Goal: Information Seeking & Learning: Check status

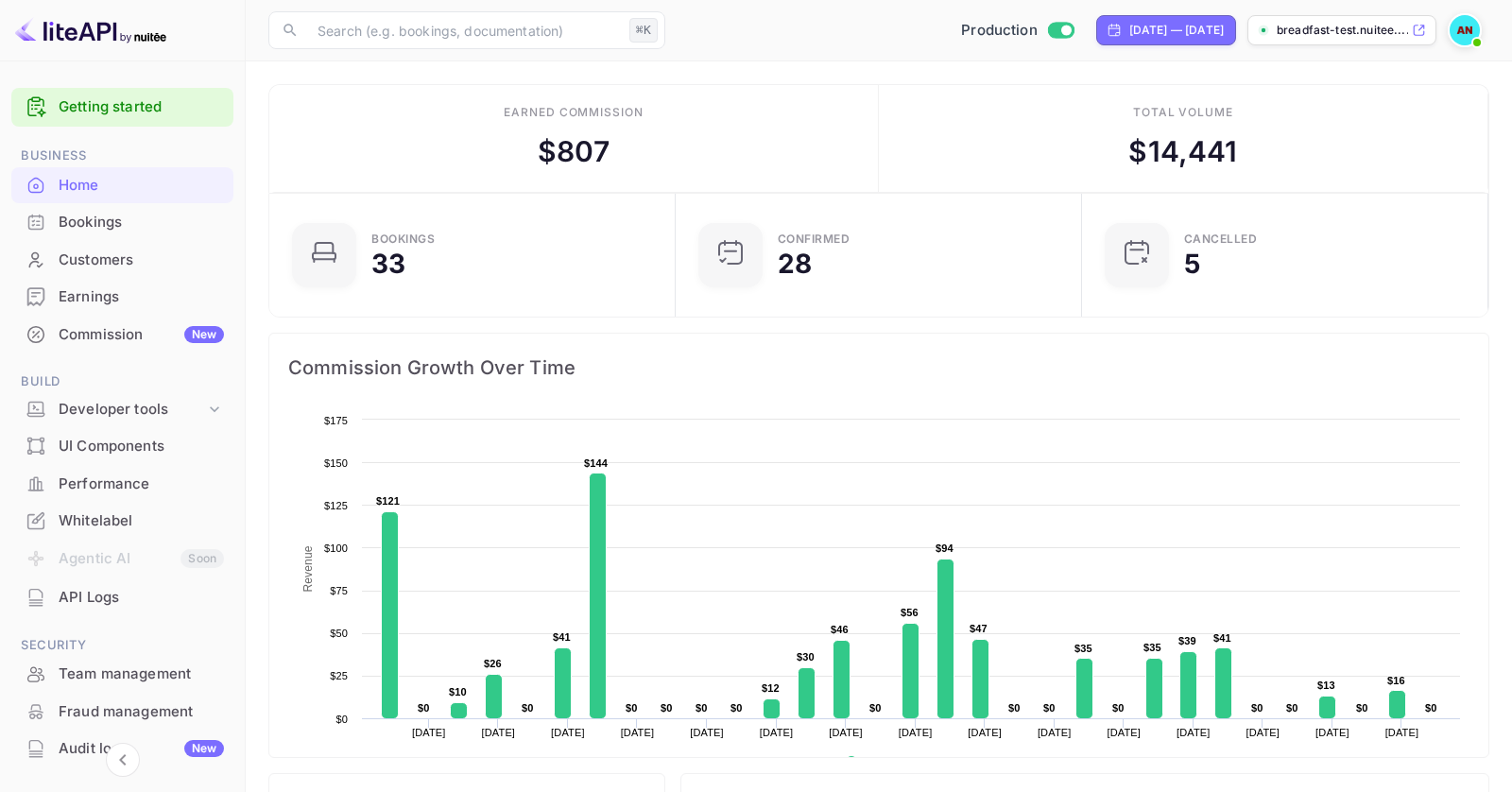
scroll to position [19, 0]
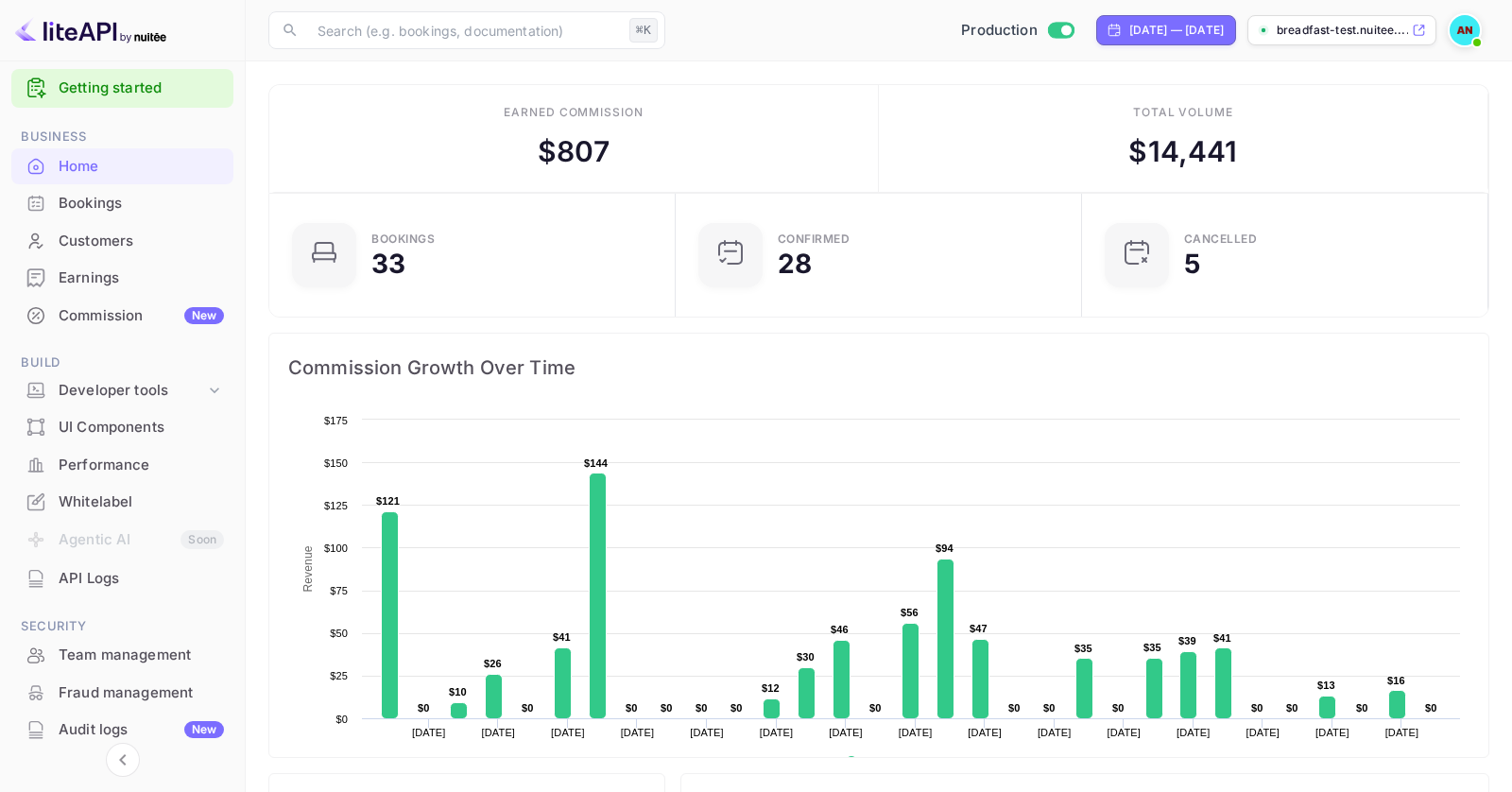
click at [112, 499] on div "Whitelabel" at bounding box center [141, 502] width 165 height 22
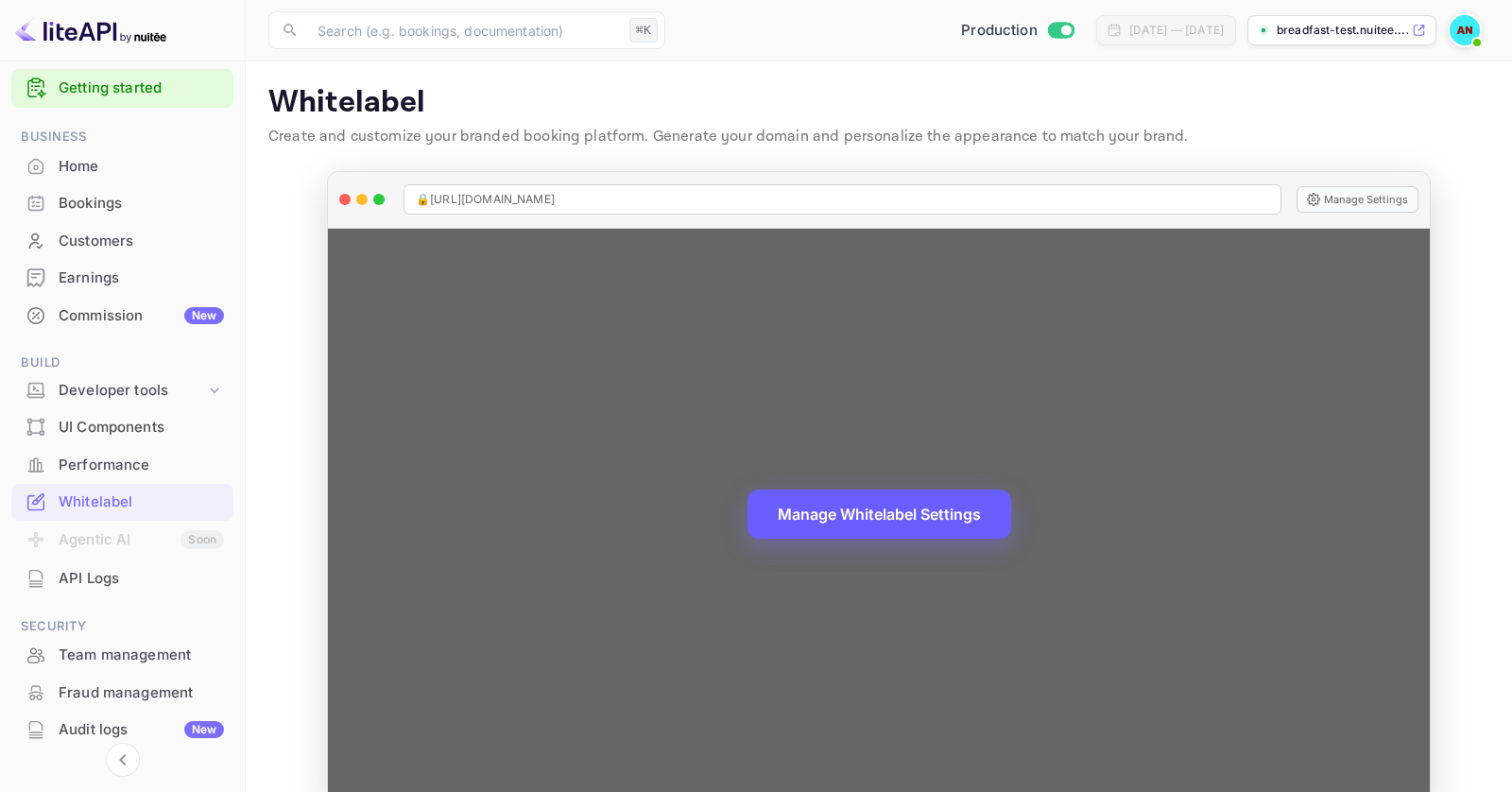
click at [845, 505] on button "Manage Whitelabel Settings" at bounding box center [879, 514] width 264 height 49
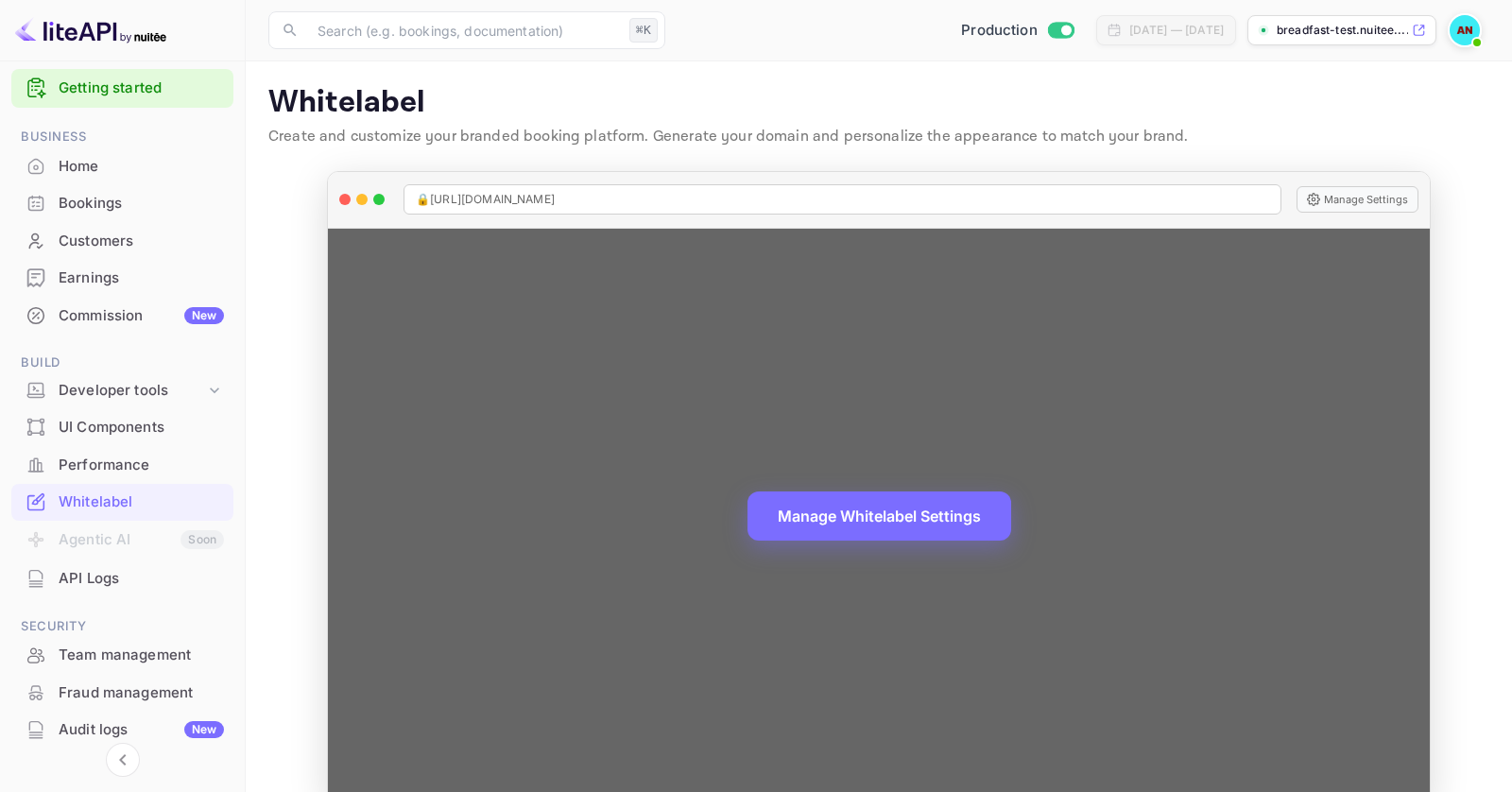
click at [779, 409] on div "Manage Whitelabel Settings" at bounding box center [879, 516] width 1102 height 575
click at [840, 495] on button "Manage Whitelabel Settings" at bounding box center [879, 516] width 264 height 49
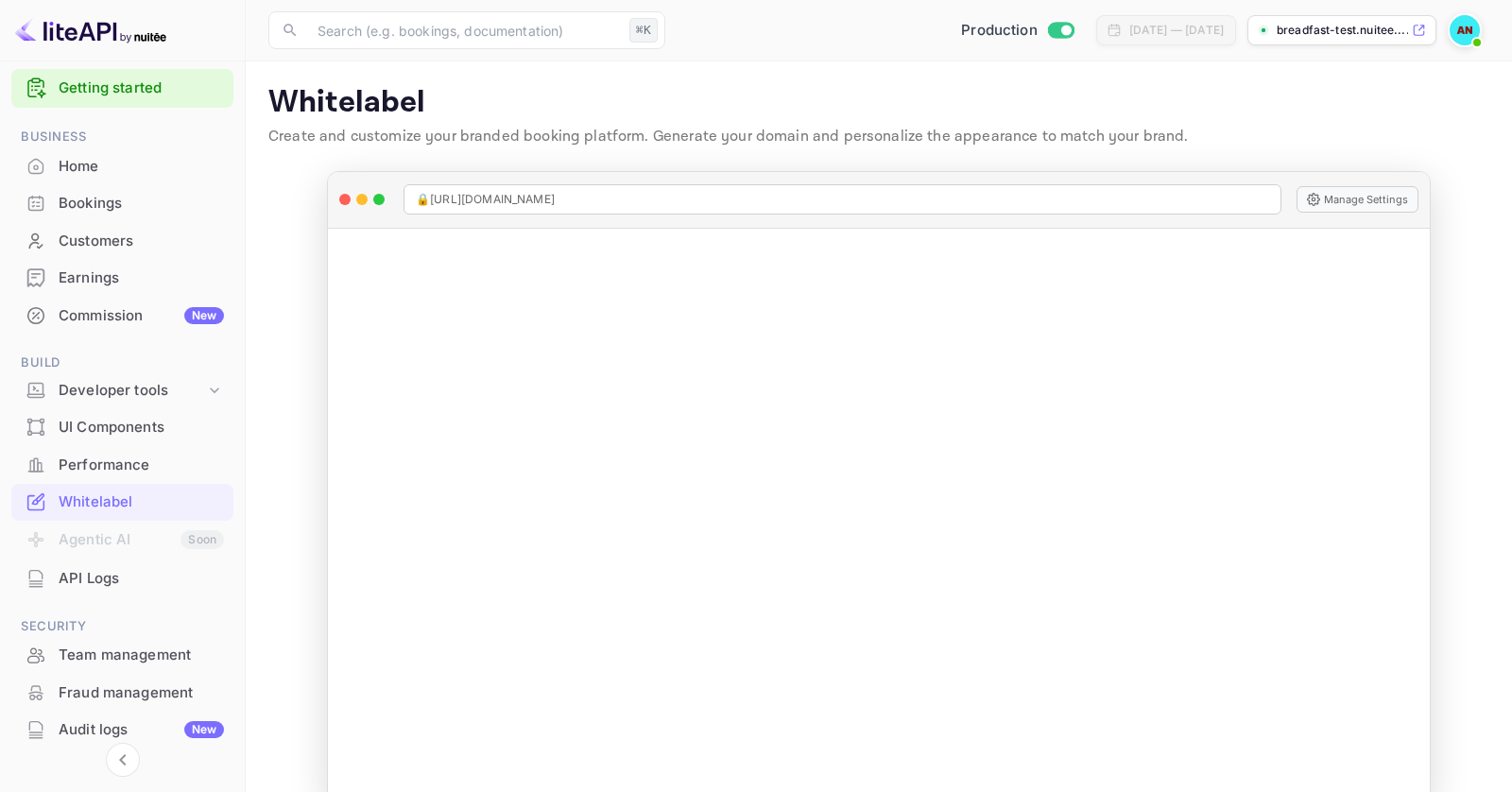
click at [100, 171] on div "Home" at bounding box center [141, 166] width 165 height 22
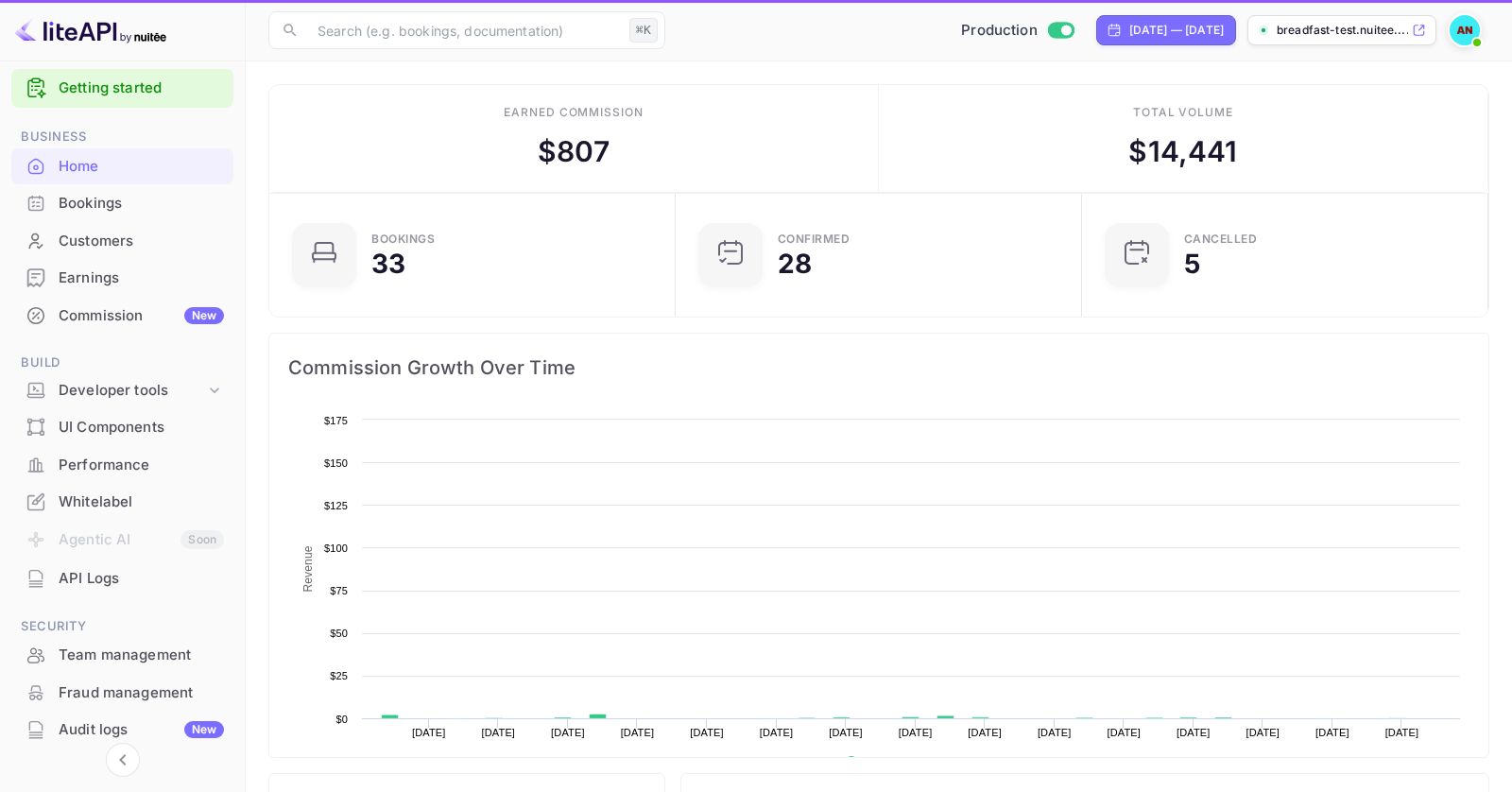
scroll to position [307, 395]
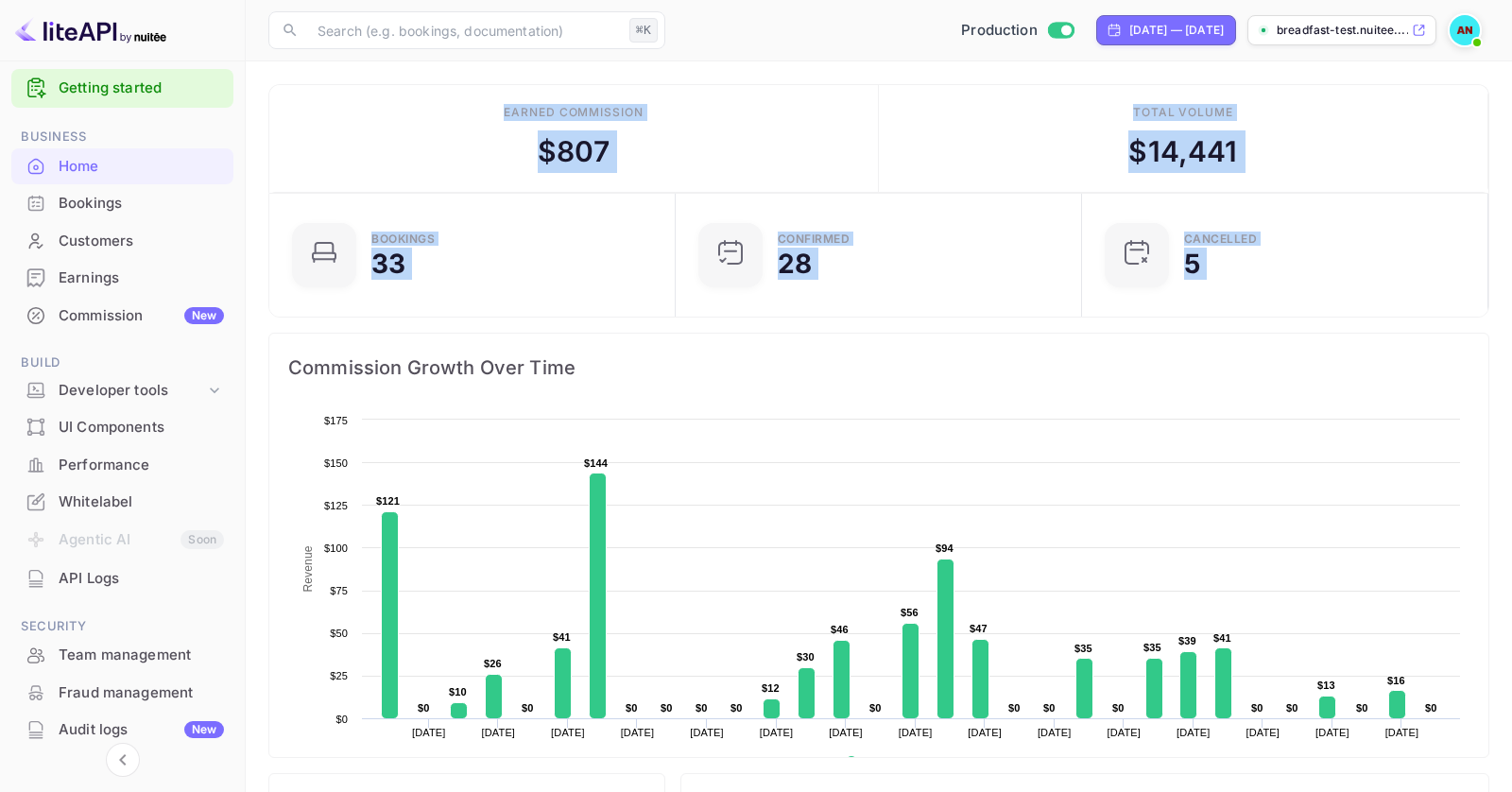
drag, startPoint x: 1307, startPoint y: 345, endPoint x: 370, endPoint y: 108, distance: 966.5
click at [370, 108] on div "Earned commission $ 807" at bounding box center [574, 139] width 610 height 108
drag, startPoint x: 370, startPoint y: 108, endPoint x: 1247, endPoint y: 343, distance: 907.9
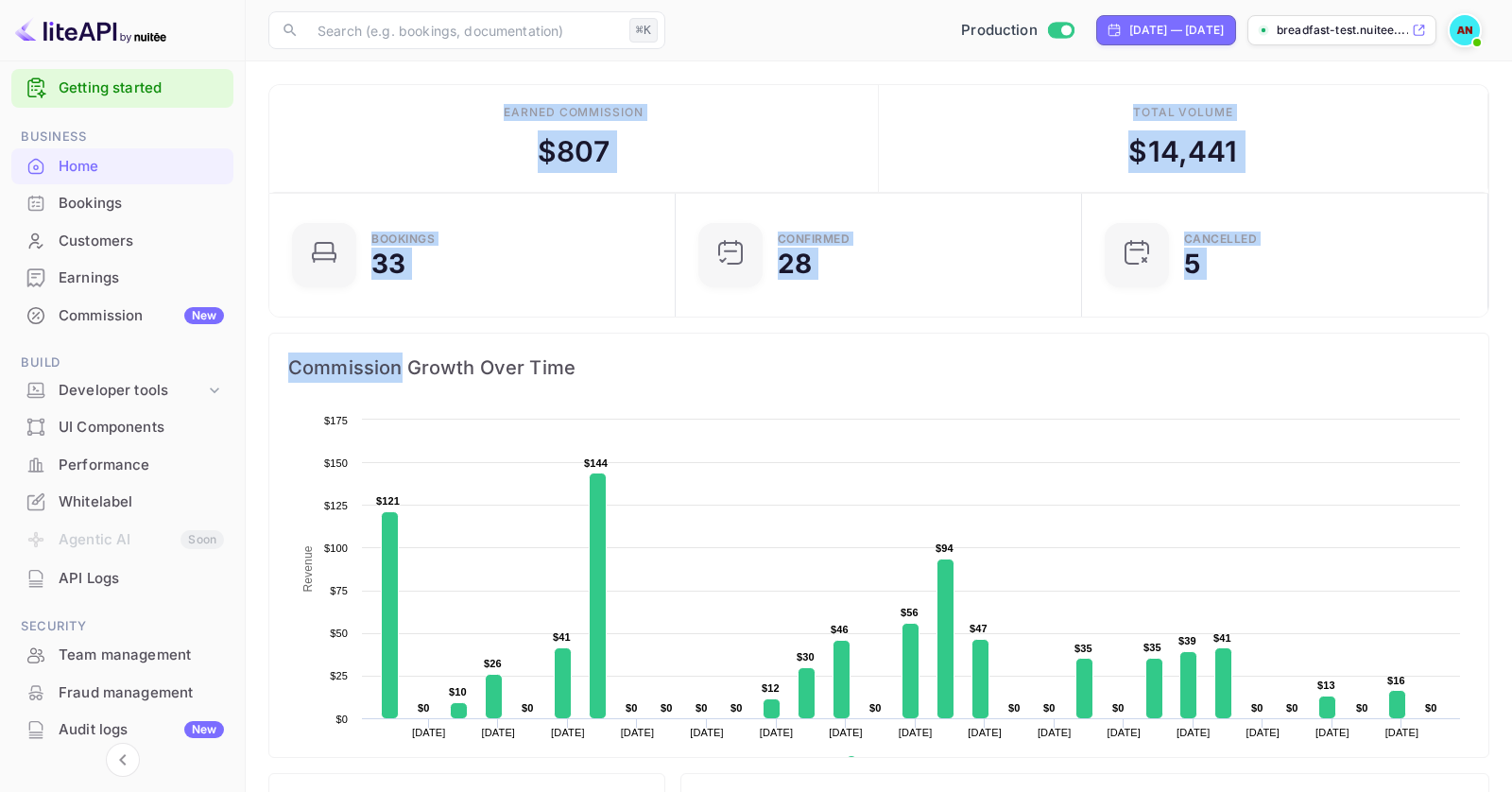
click at [1247, 343] on div "Commission Growth Over Time" at bounding box center [879, 368] width 1219 height 68
drag, startPoint x: 468, startPoint y: 147, endPoint x: 938, endPoint y: 367, distance: 518.9
click at [938, 367] on span "Commission Growth Over Time" at bounding box center [879, 368] width 1181 height 30
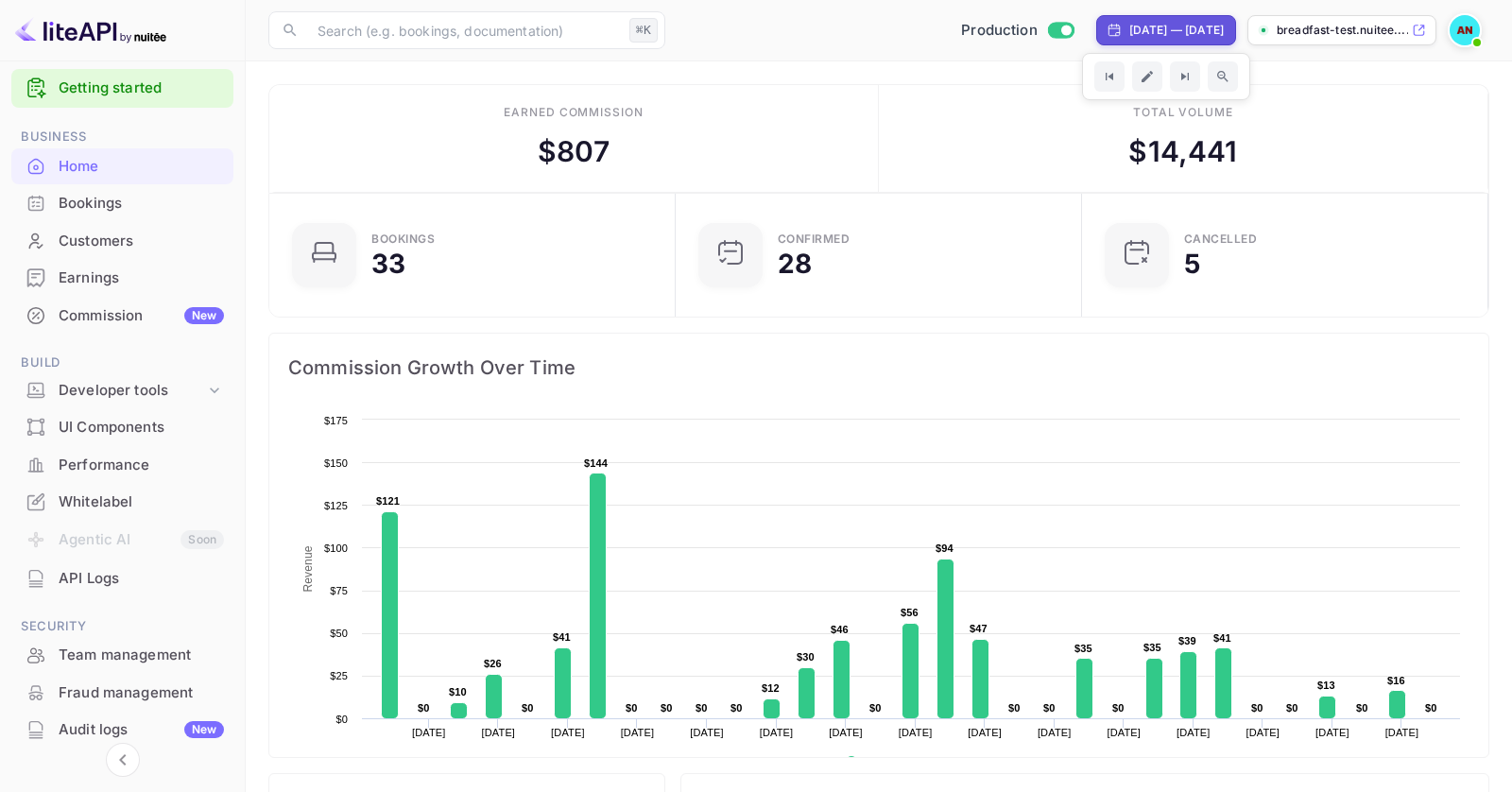
click at [1127, 19] on div "[DATE] — [DATE]" at bounding box center [1166, 30] width 140 height 30
select select "7"
select select "2025"
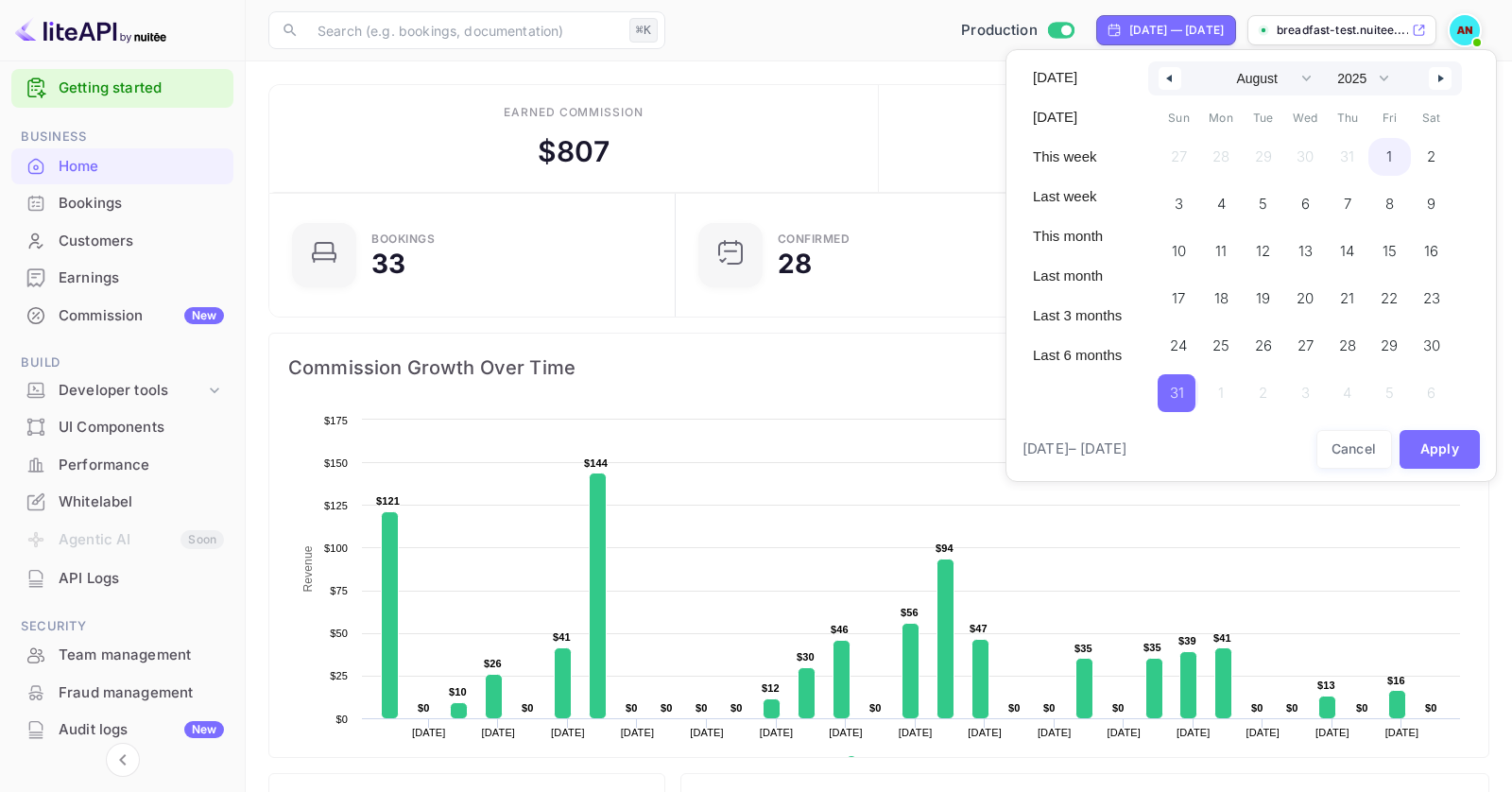
click at [1379, 151] on span "1" at bounding box center [1389, 157] width 43 height 38
click at [1448, 81] on button "button" at bounding box center [1440, 79] width 23 height 23
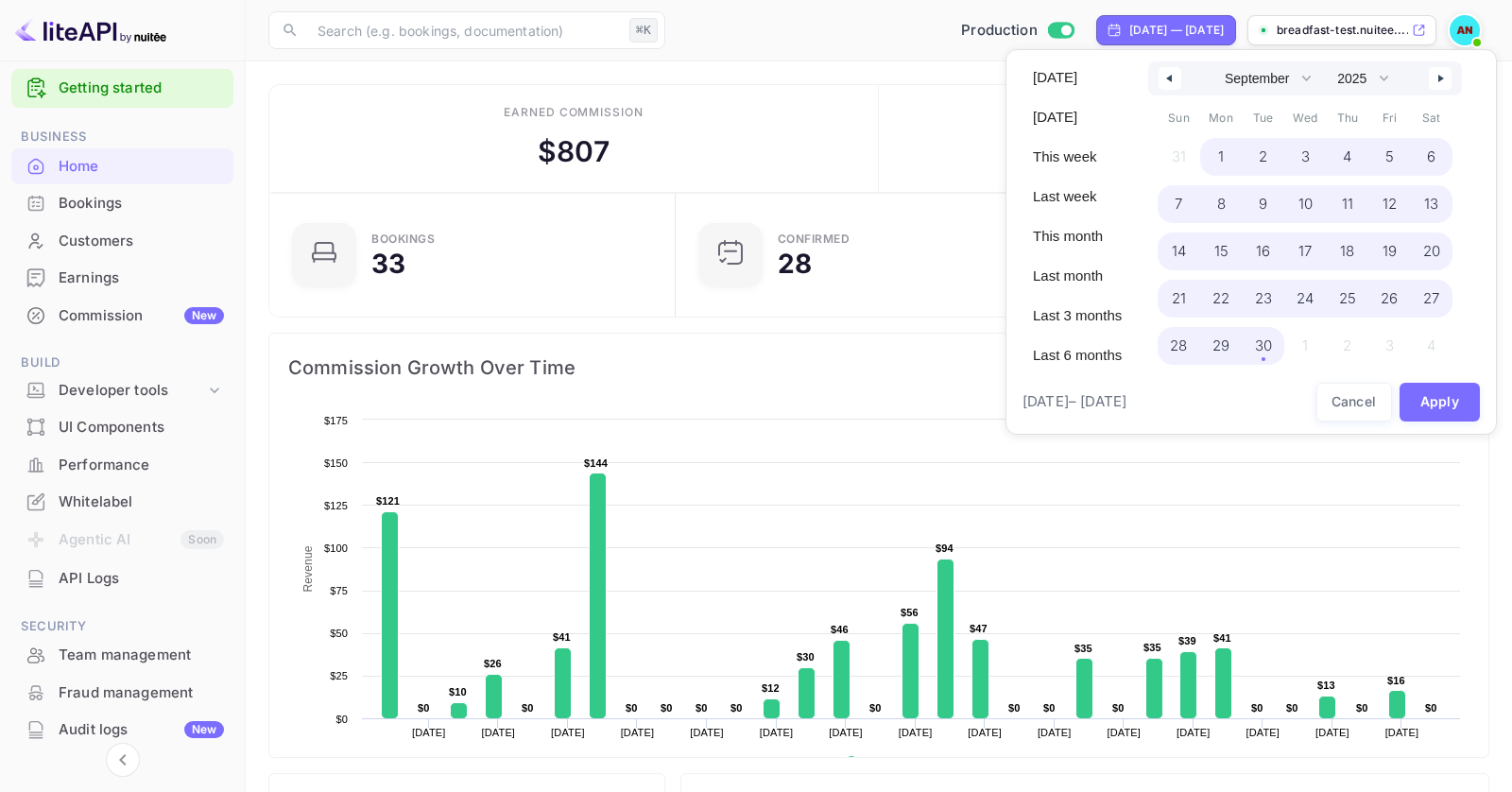
click at [1257, 341] on span "30" at bounding box center [1264, 346] width 17 height 34
select select "7"
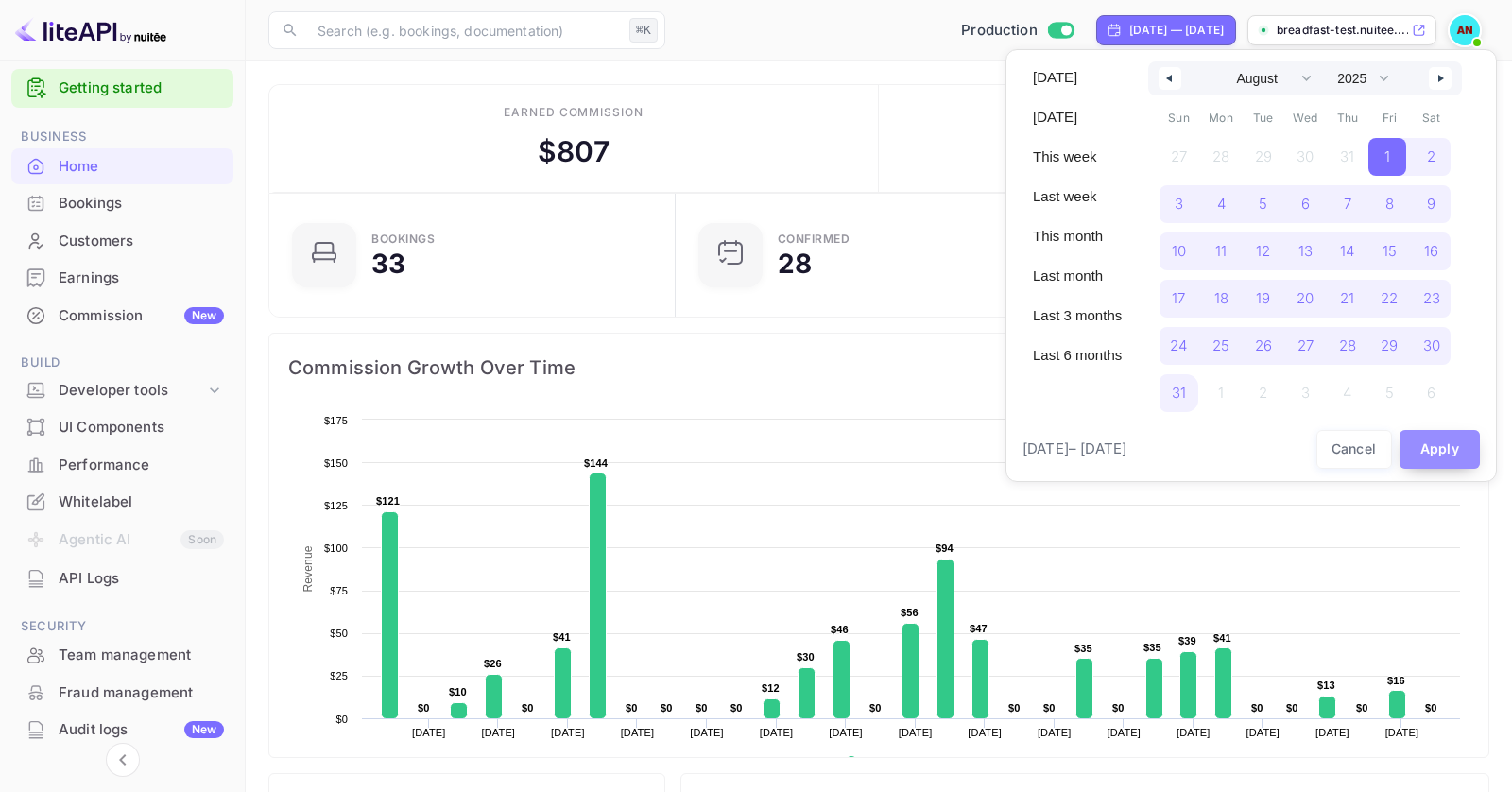
click at [1430, 439] on button "Apply" at bounding box center [1440, 450] width 82 height 39
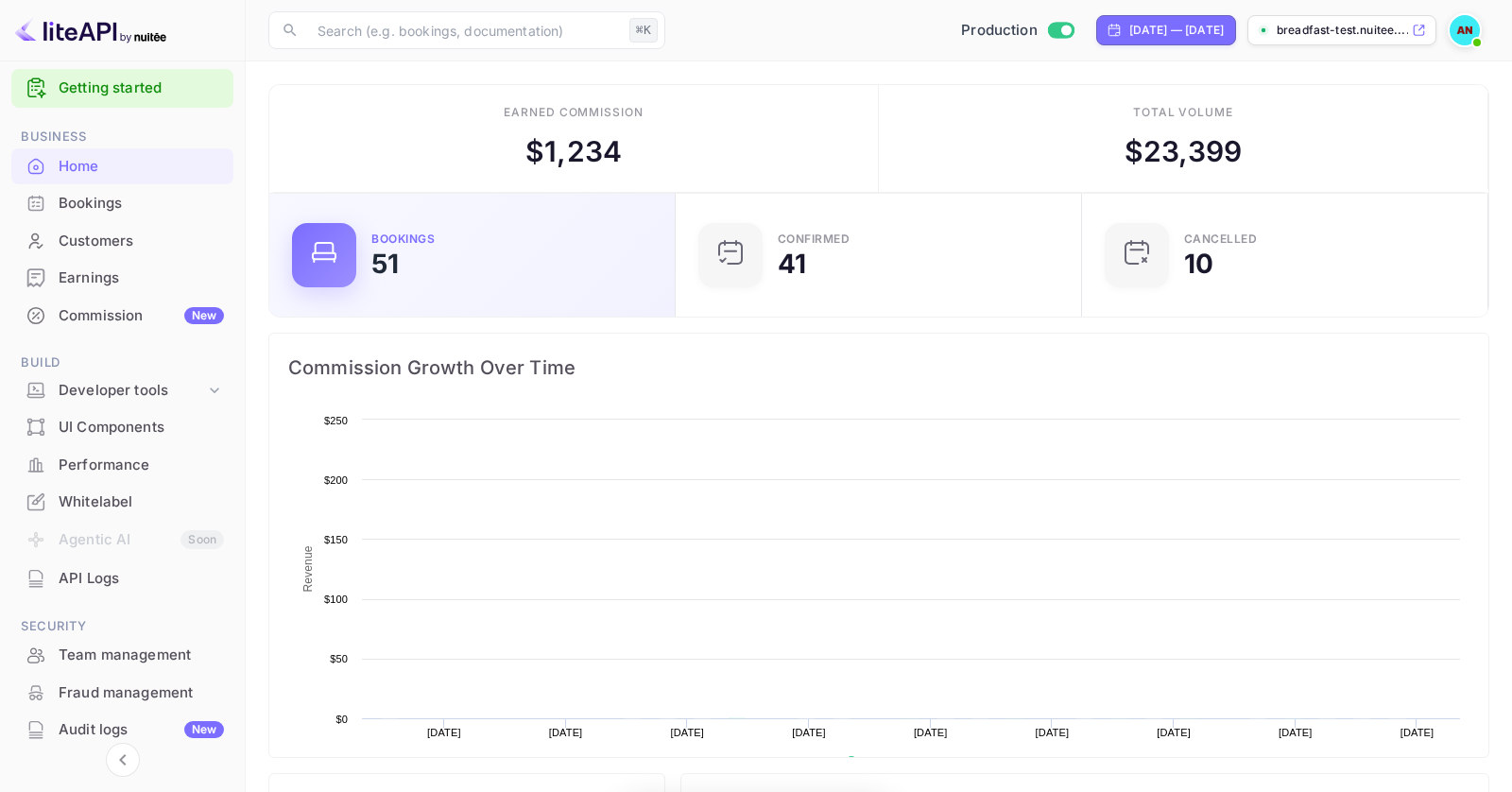
scroll to position [307, 395]
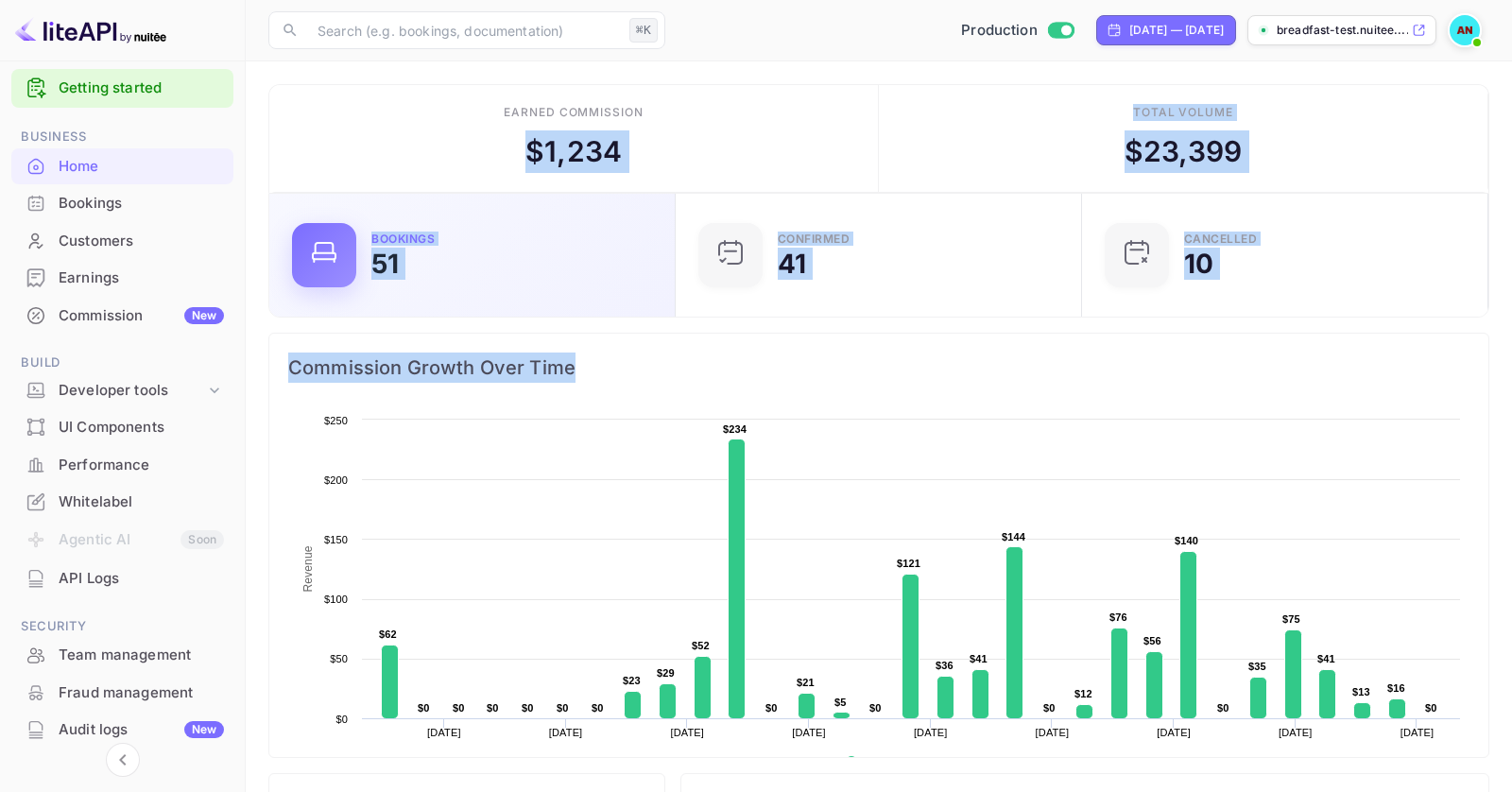
drag, startPoint x: 749, startPoint y: 373, endPoint x: 355, endPoint y: 177, distance: 440.1
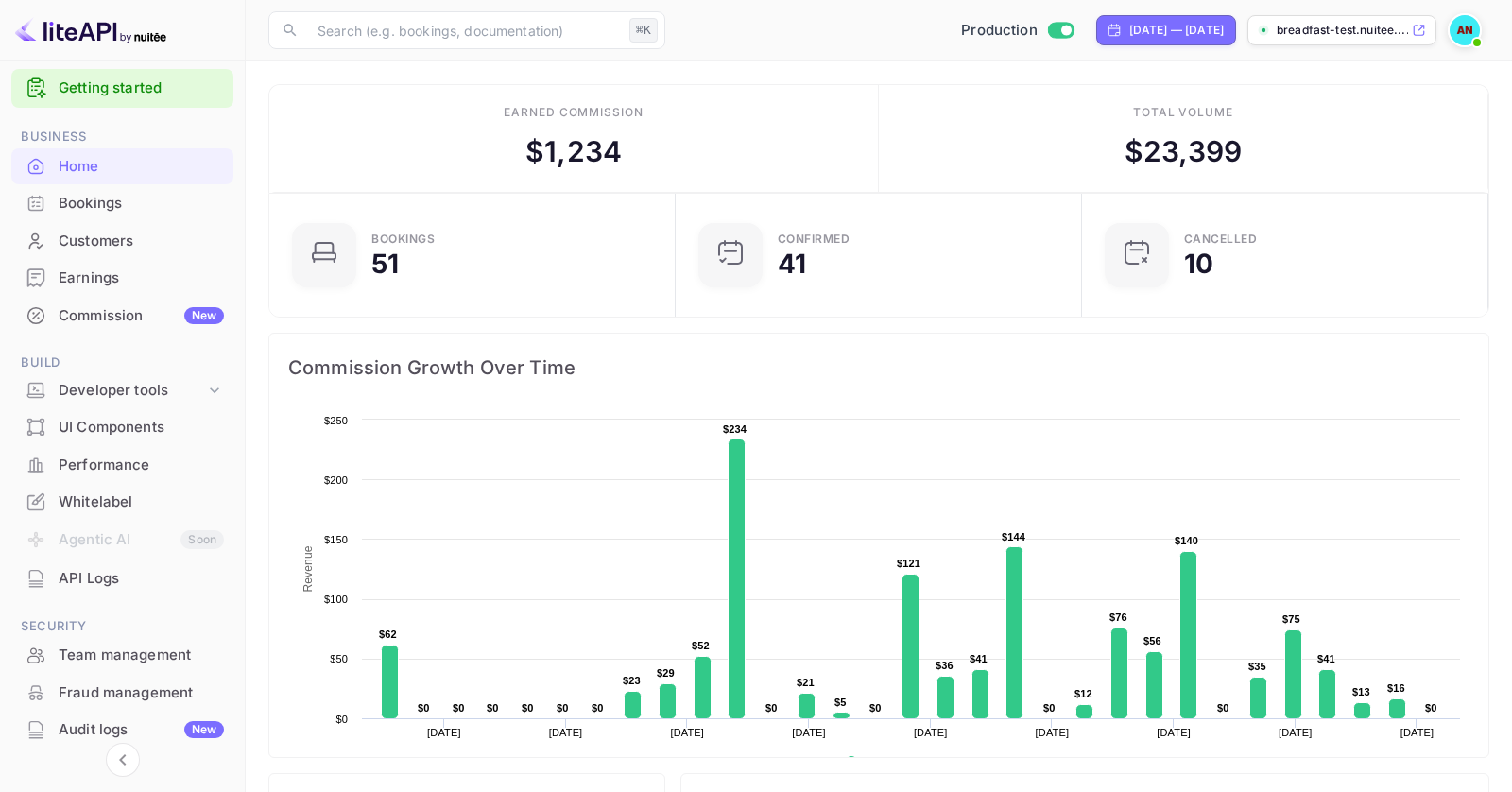
click at [345, 141] on div "Earned commission $ 1,234" at bounding box center [574, 139] width 610 height 108
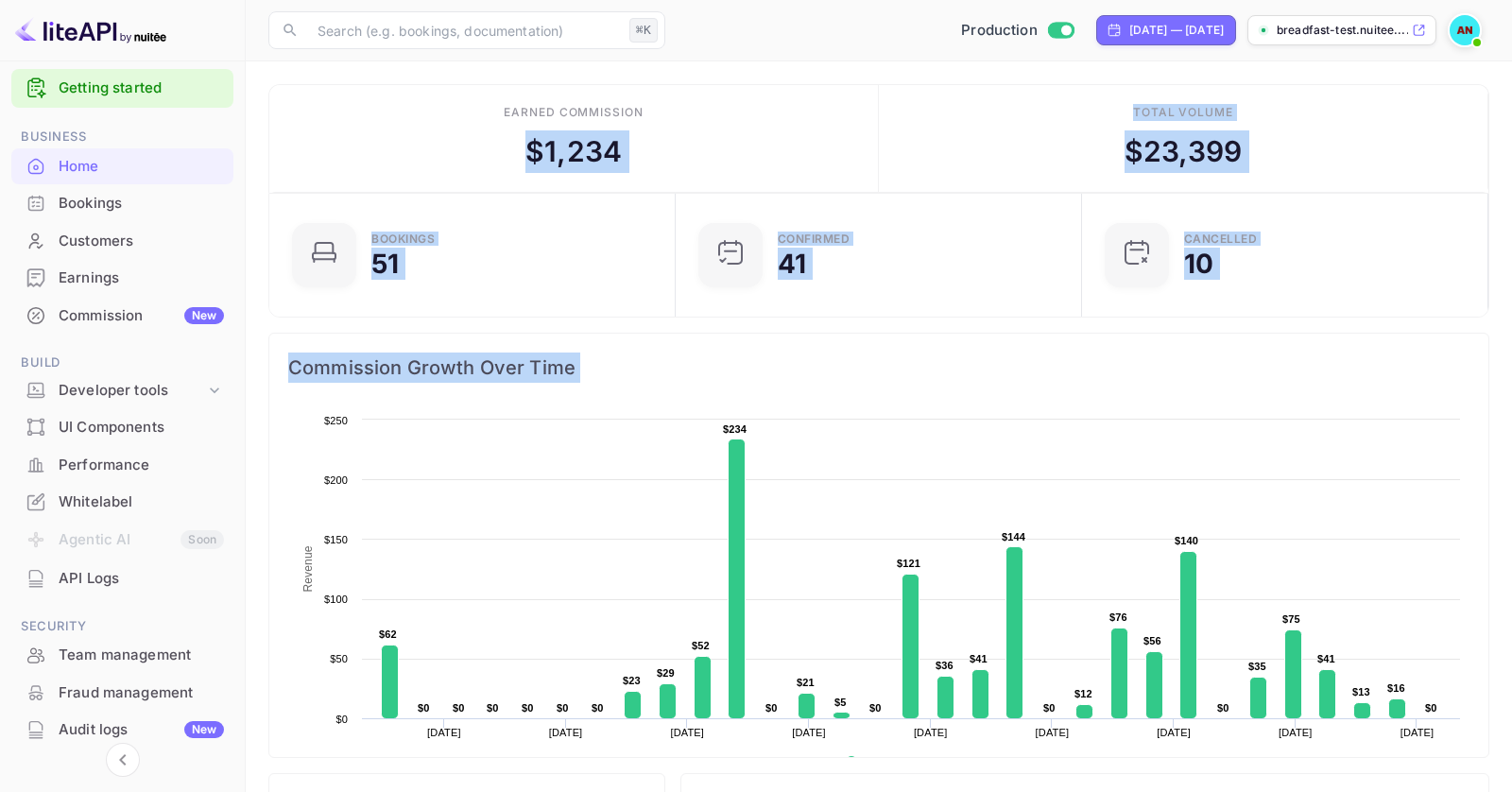
drag, startPoint x: 345, startPoint y: 141, endPoint x: 775, endPoint y: 371, distance: 487.6
click at [775, 371] on span "Commission Growth Over Time" at bounding box center [879, 368] width 1181 height 30
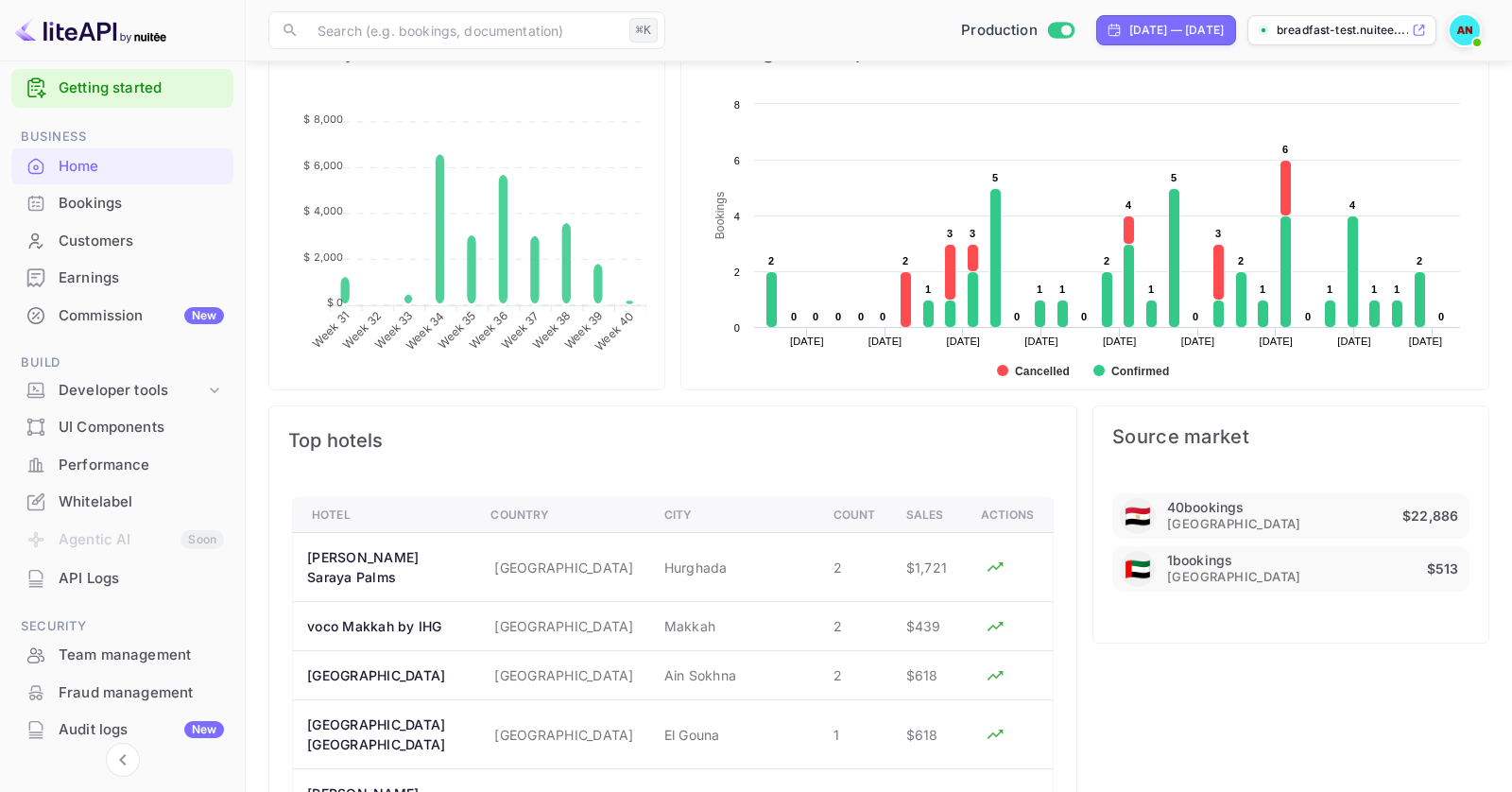
scroll to position [814, 0]
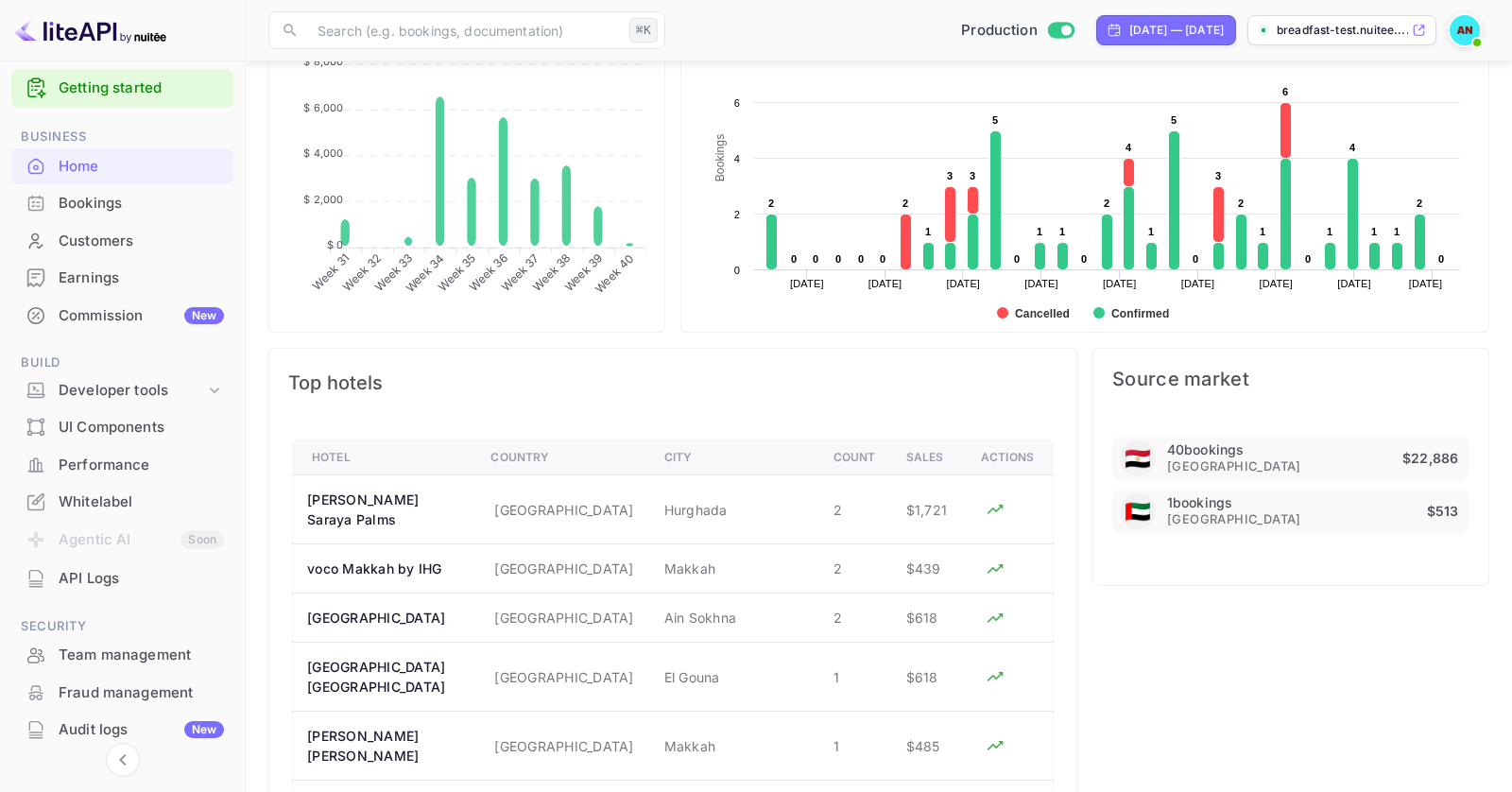
drag, startPoint x: 1324, startPoint y: 623, endPoint x: 1345, endPoint y: 667, distance: 48.8
click at [1345, 667] on div "Source market 🇪🇬 40 bookings [GEOGRAPHIC_DATA] $22,886 🇦🇪 1 bookings [GEOGRAPHI…" at bounding box center [1283, 761] width 412 height 856
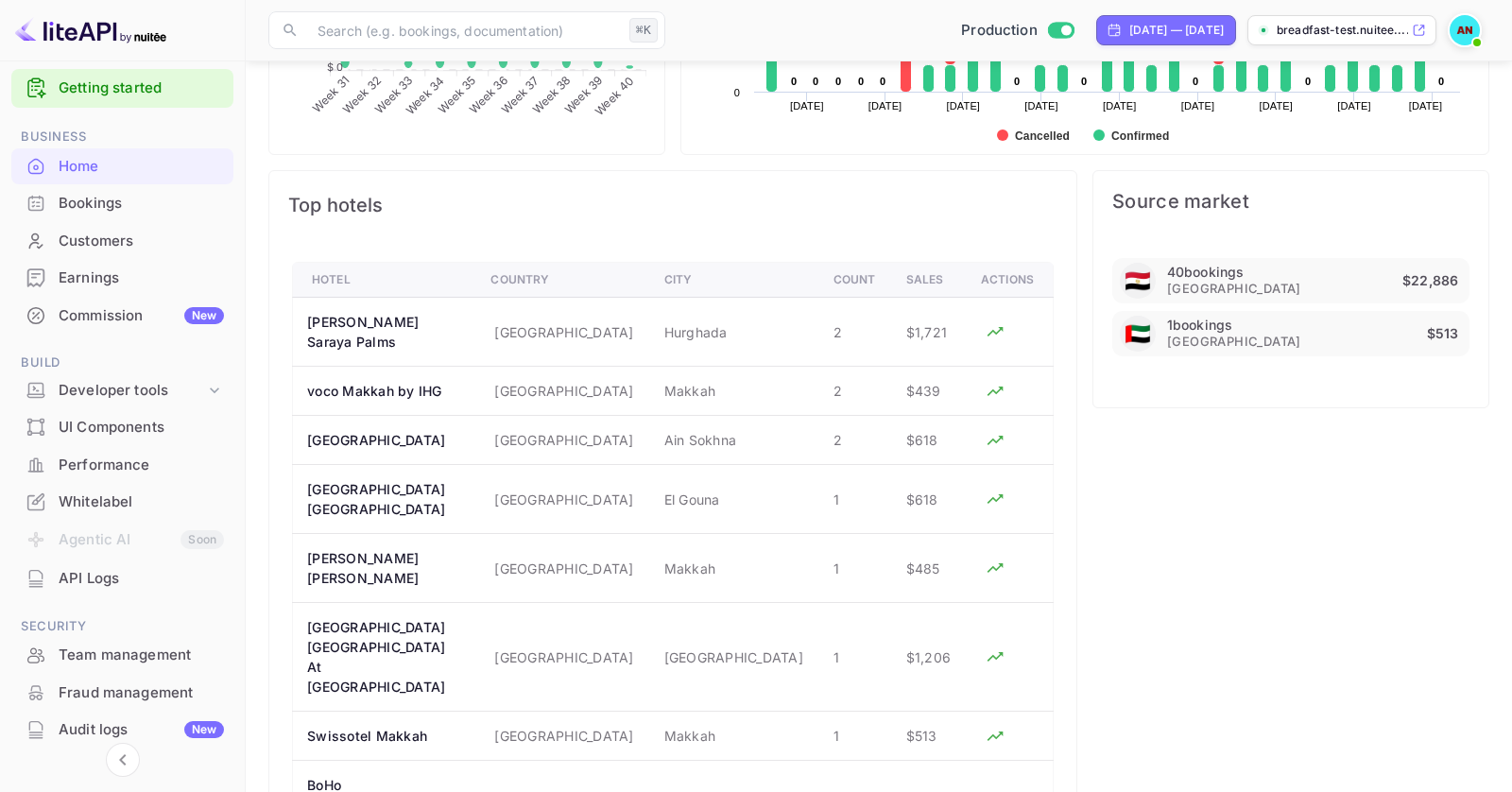
scroll to position [1059, 0]
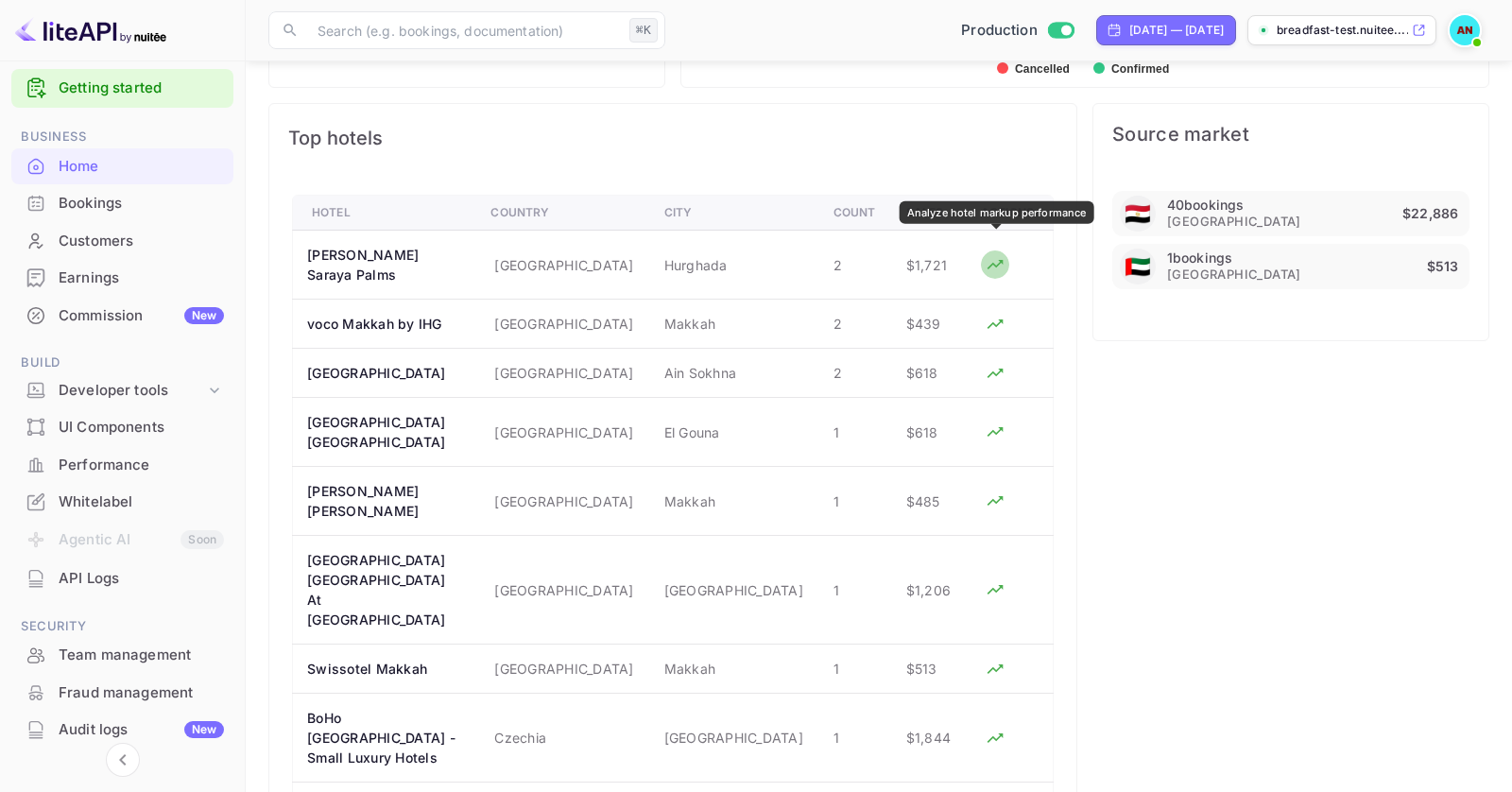
click at [993, 255] on icon "Analyze hotel markup performance" at bounding box center [995, 265] width 19 height 19
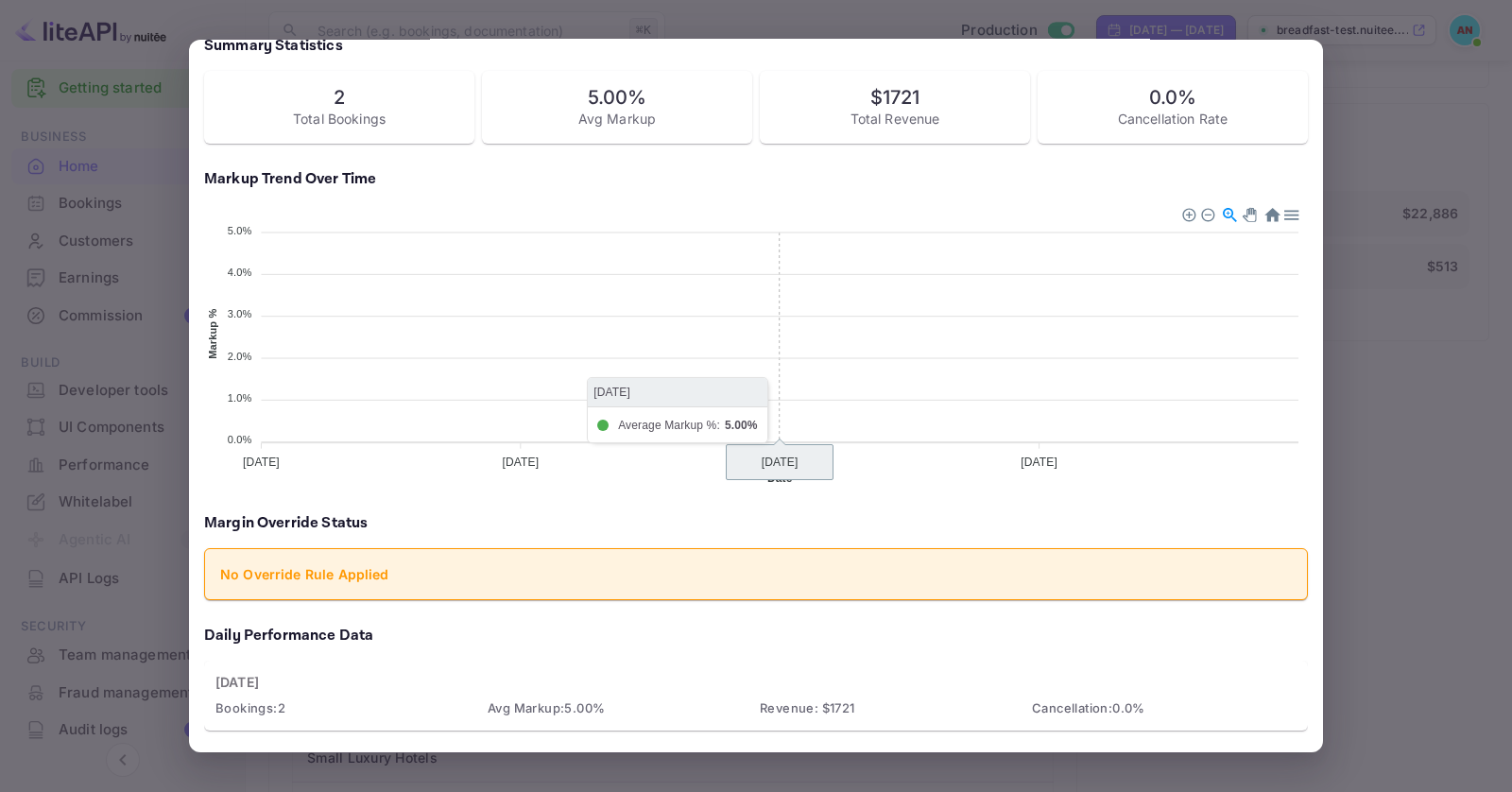
scroll to position [0, 0]
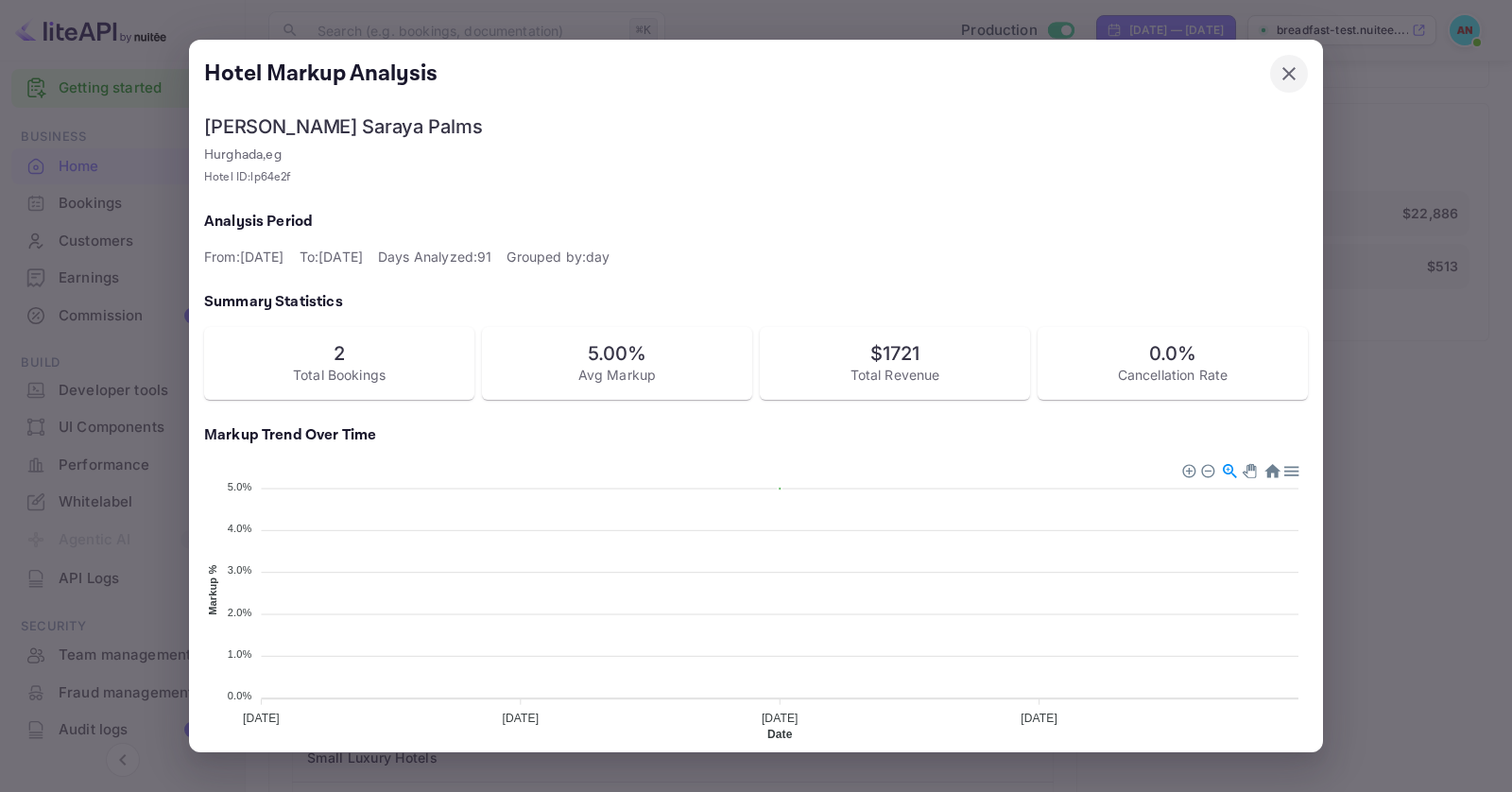
click at [1300, 74] on button "button" at bounding box center [1289, 74] width 38 height 38
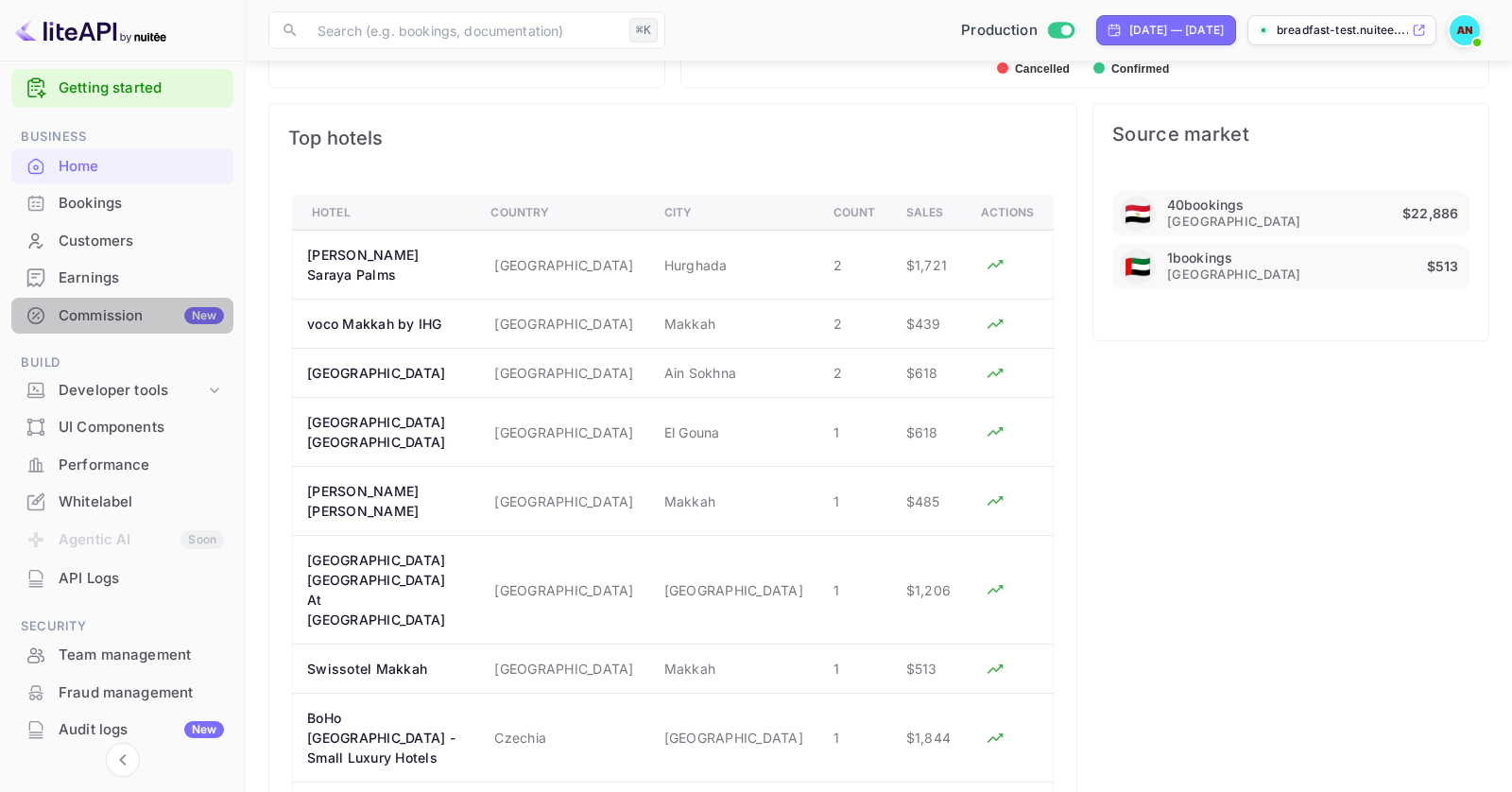
click at [125, 324] on div "Commission New" at bounding box center [141, 316] width 165 height 22
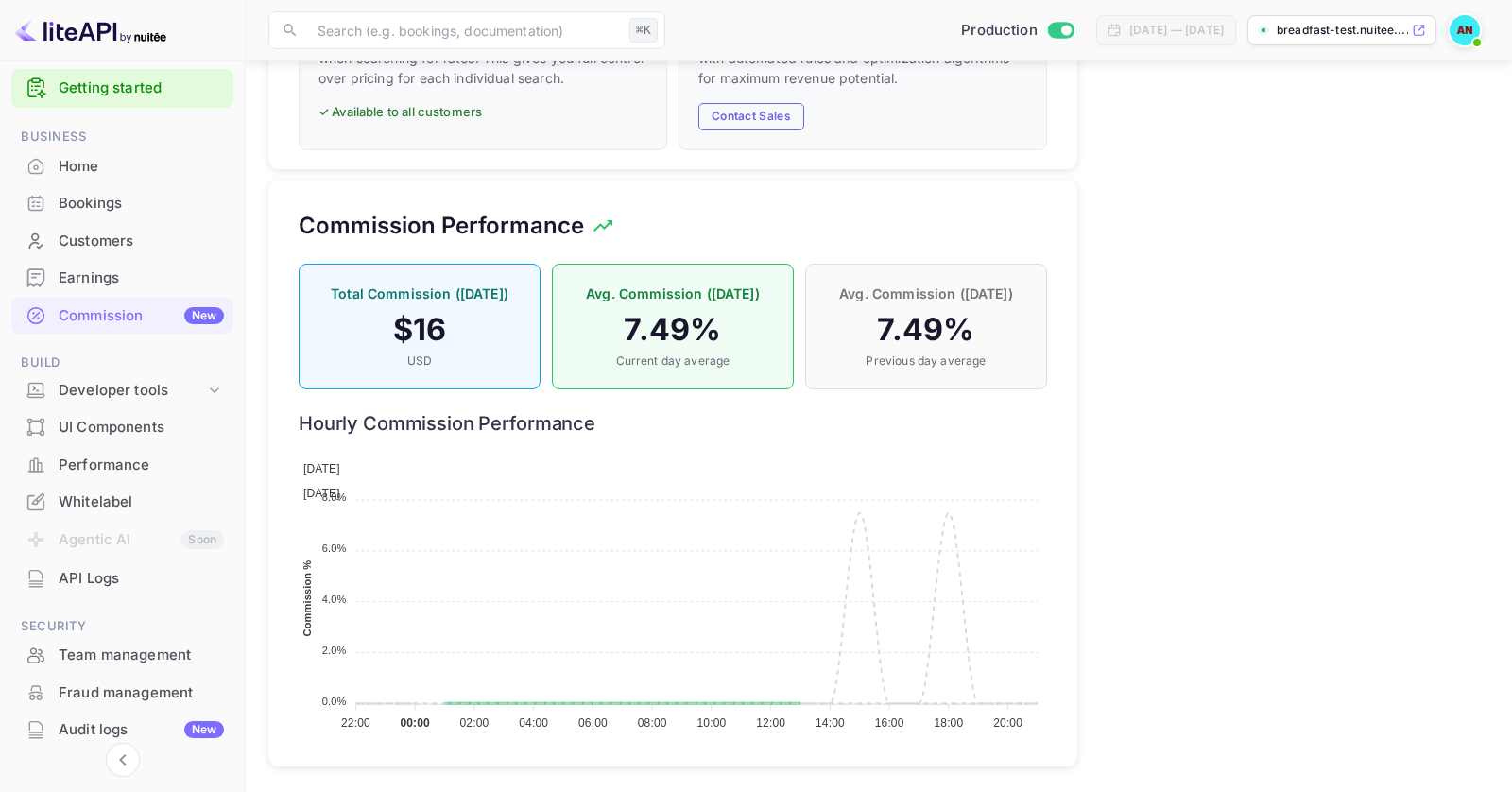
scroll to position [156, 0]
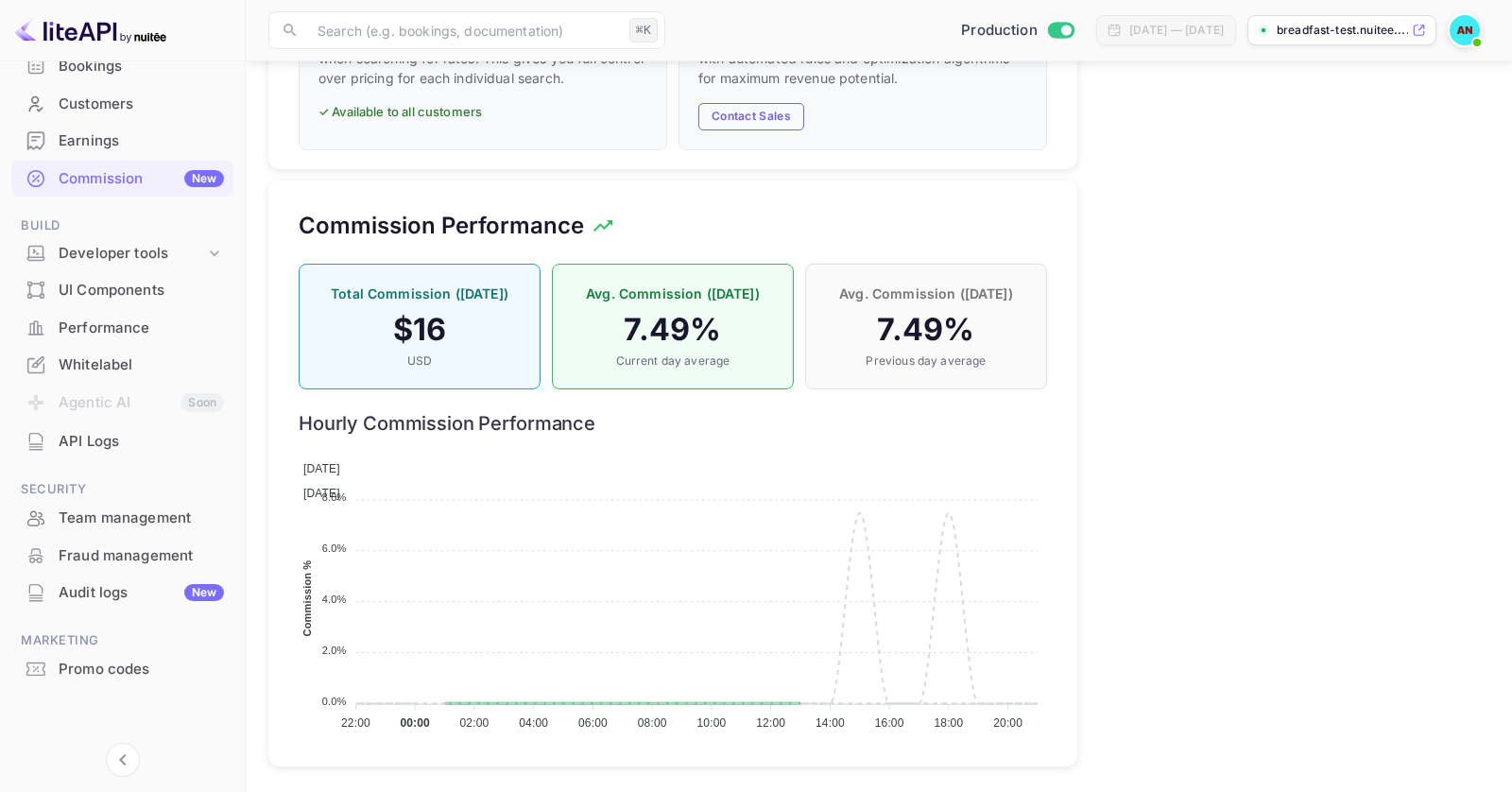
click at [108, 595] on div "Audit logs New" at bounding box center [141, 593] width 165 height 22
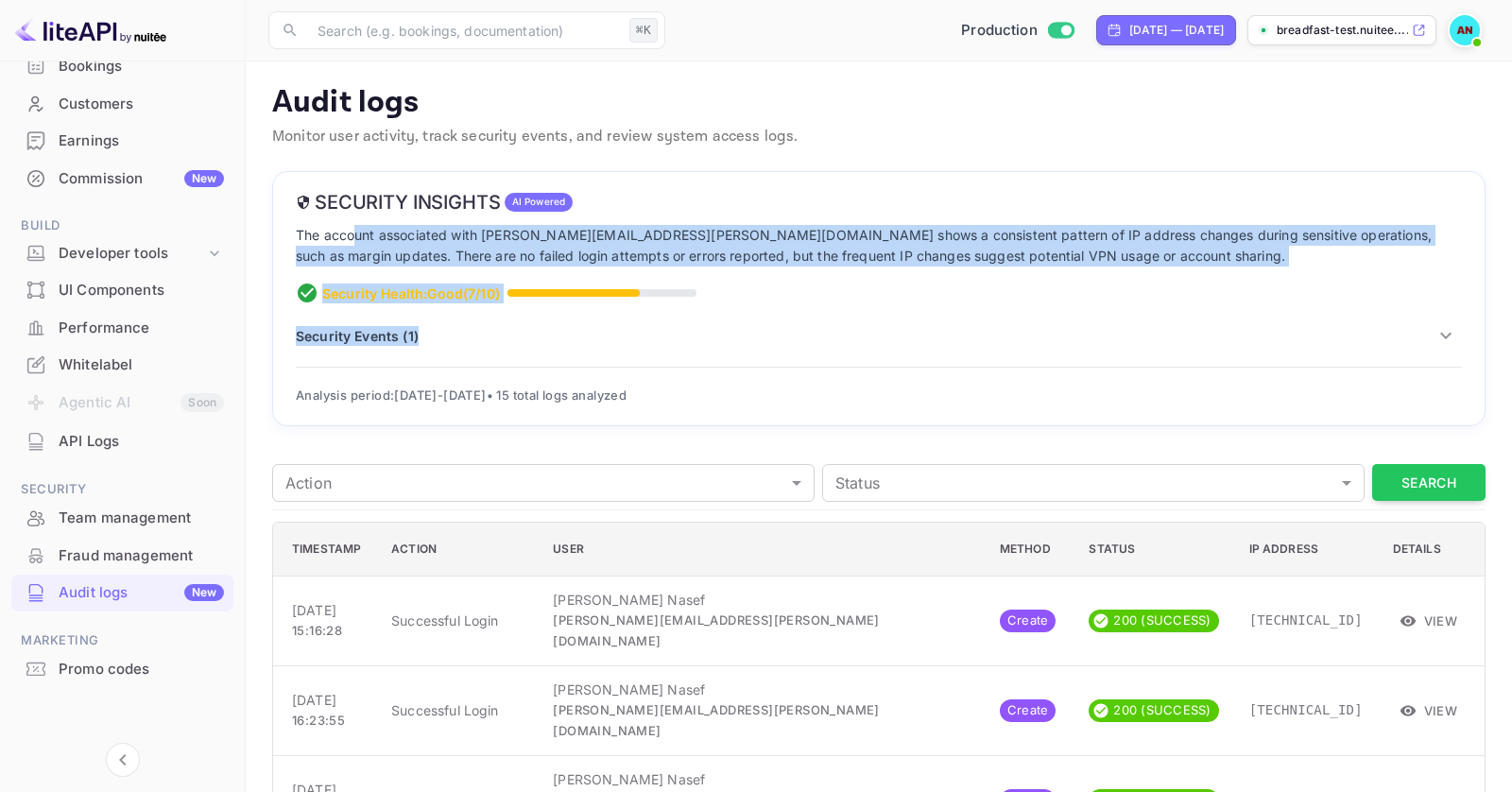
drag, startPoint x: 556, startPoint y: 368, endPoint x: 357, endPoint y: 228, distance: 243.3
click at [357, 228] on div "Security Insights AI Powered The account associated with [PERSON_NAME][EMAIL_AD…" at bounding box center [879, 298] width 1213 height 255
click at [358, 242] on p "The account associated with [PERSON_NAME][EMAIL_ADDRESS][PERSON_NAME][DOMAIN_NA…" at bounding box center [879, 246] width 1166 height 43
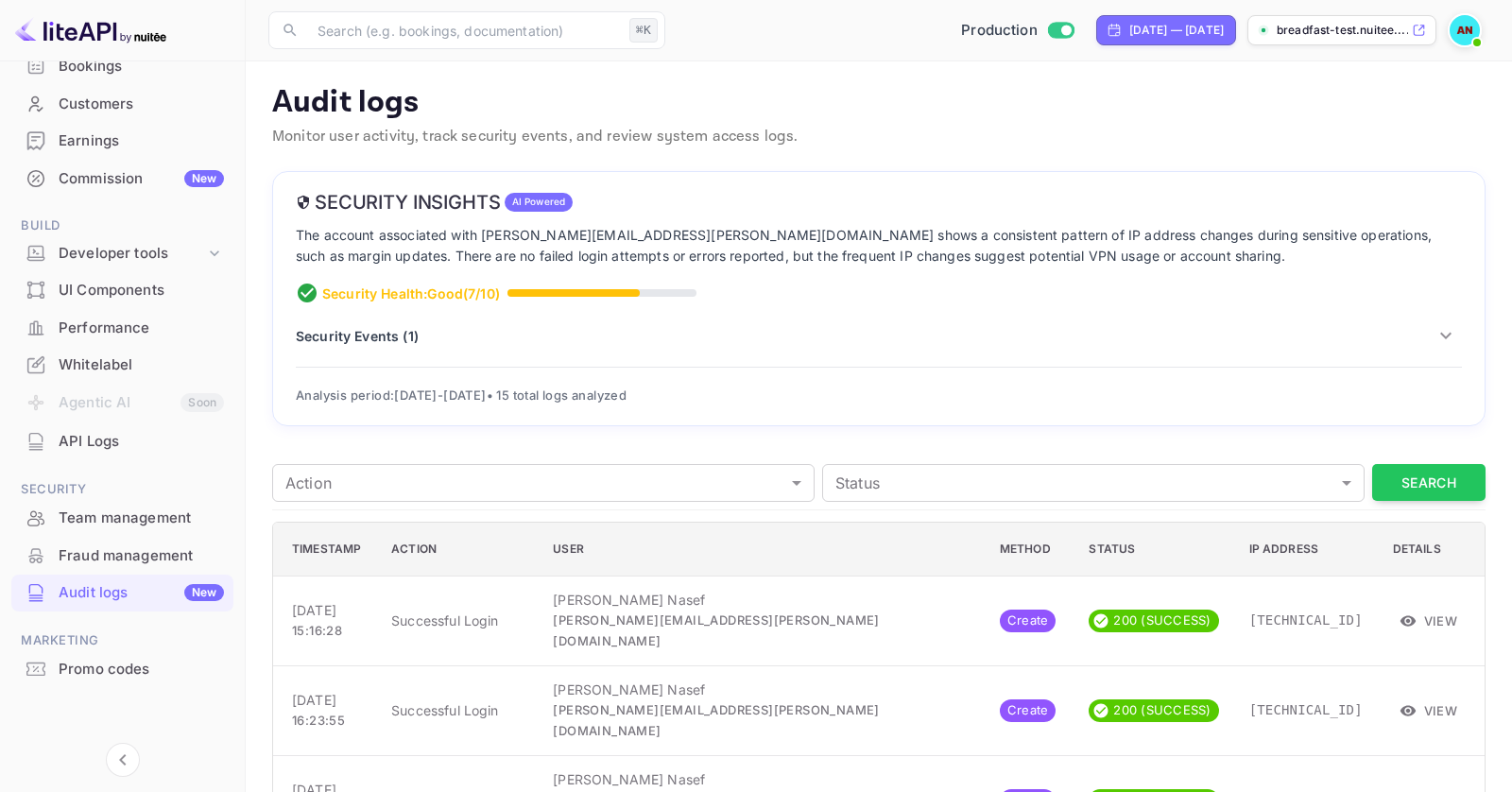
click at [364, 333] on p "Security Events ( 1 )" at bounding box center [357, 336] width 123 height 20
